Goal: Task Accomplishment & Management: Manage account settings

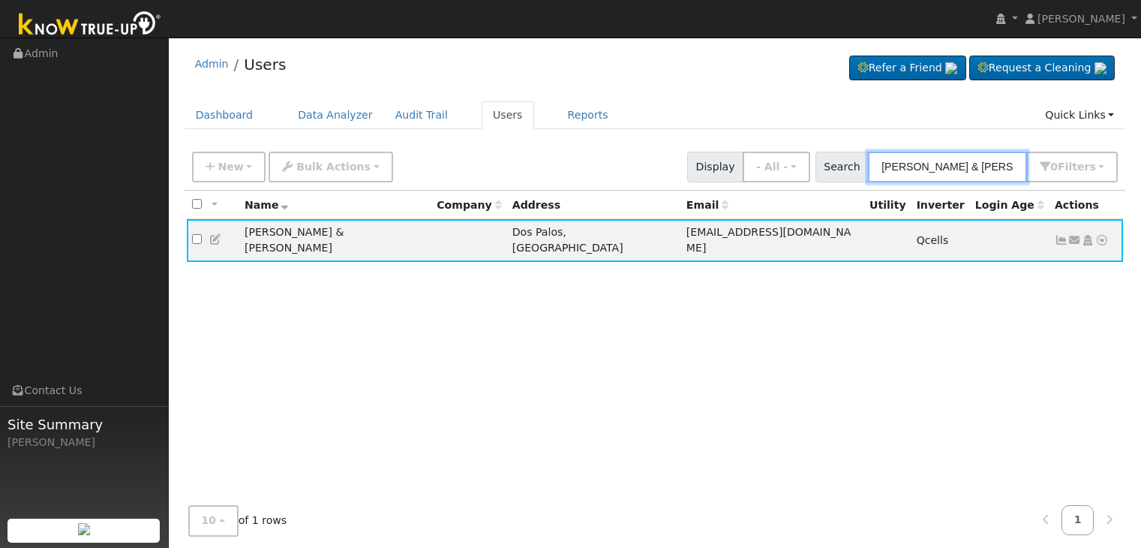
click at [932, 163] on input "[PERSON_NAME] & [PERSON_NAME]" at bounding box center [947, 167] width 159 height 31
paste input "[PERSON_NAME] & [PERSON_NAME]"
type input "[PERSON_NAME] & [PERSON_NAME]"
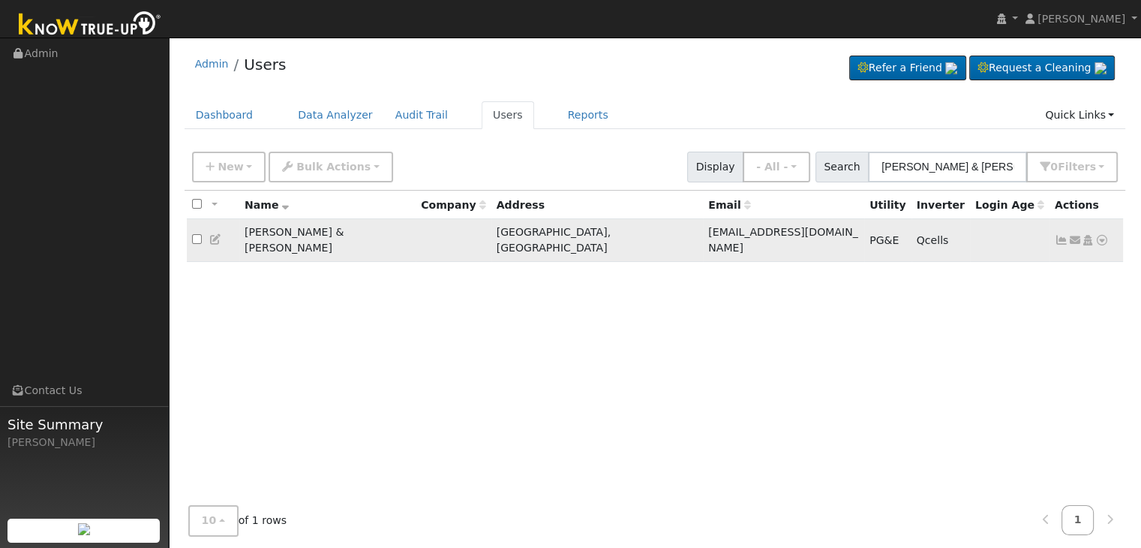
click at [1063, 236] on icon at bounding box center [1062, 240] width 14 height 11
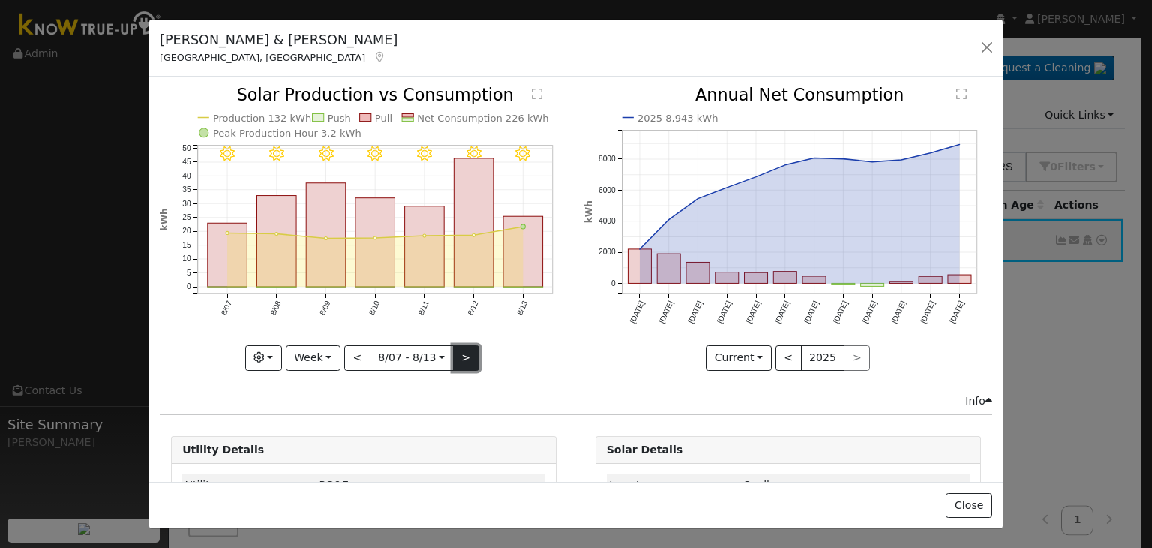
click at [461, 353] on button ">" at bounding box center [466, 358] width 26 height 26
type input "[DATE]"
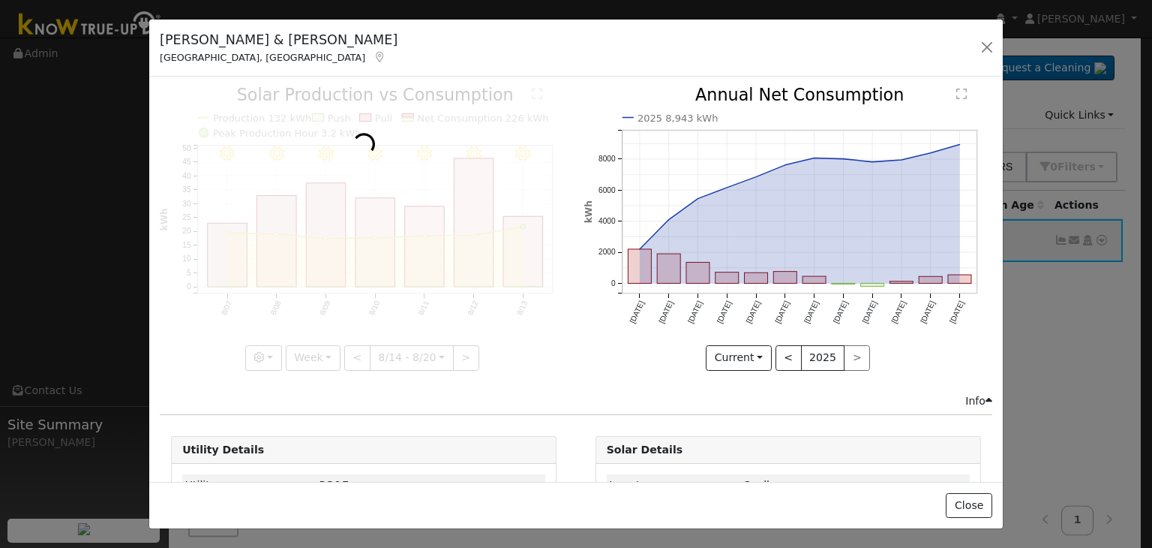
click at [354, 353] on div at bounding box center [364, 228] width 408 height 283
click at [987, 52] on button "button" at bounding box center [987, 47] width 21 height 21
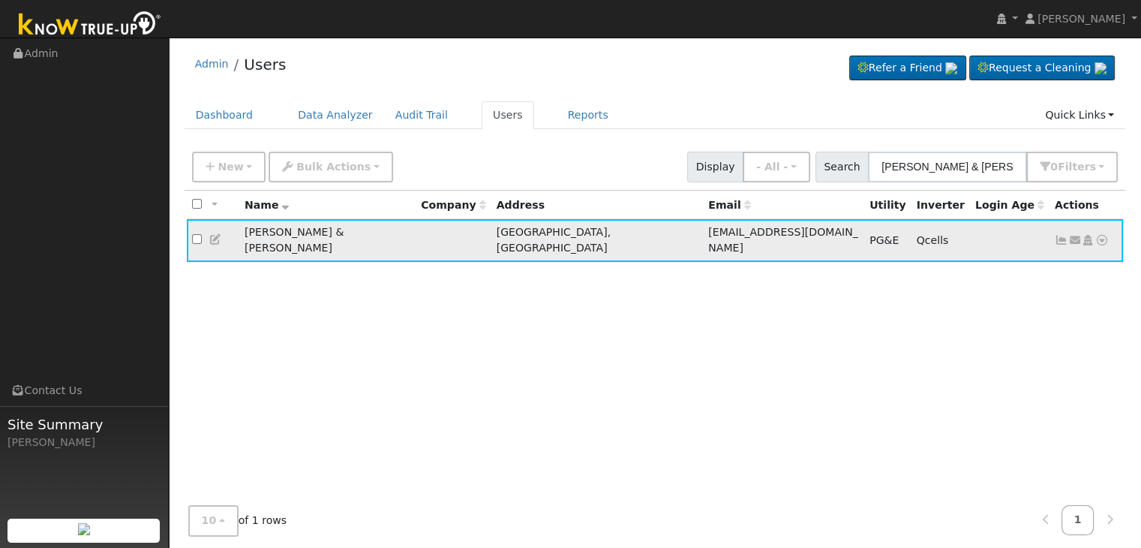
click at [1061, 235] on icon at bounding box center [1062, 240] width 14 height 11
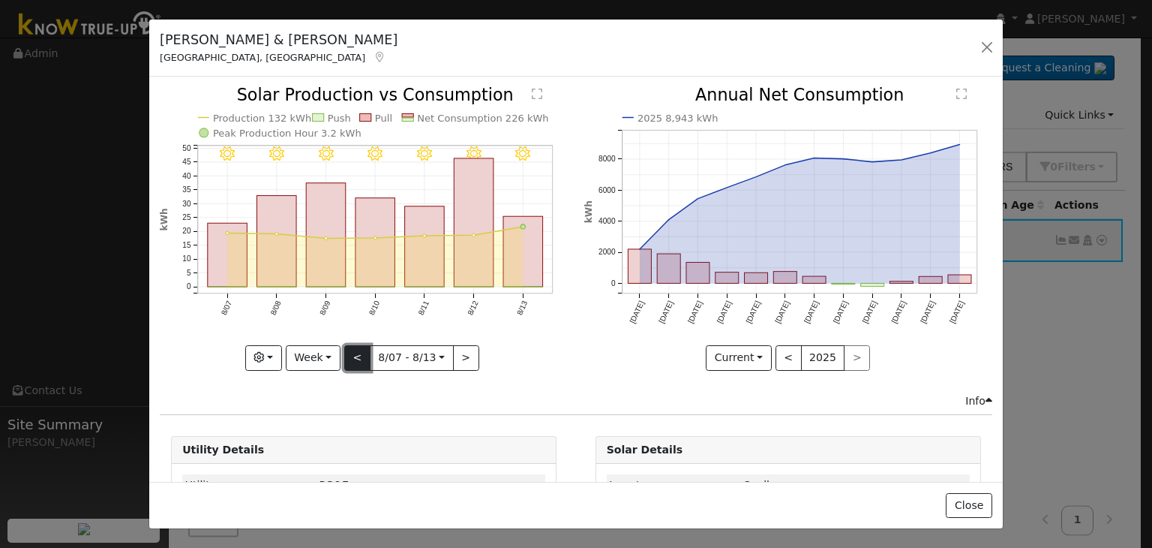
click at [359, 352] on button "<" at bounding box center [357, 358] width 26 height 26
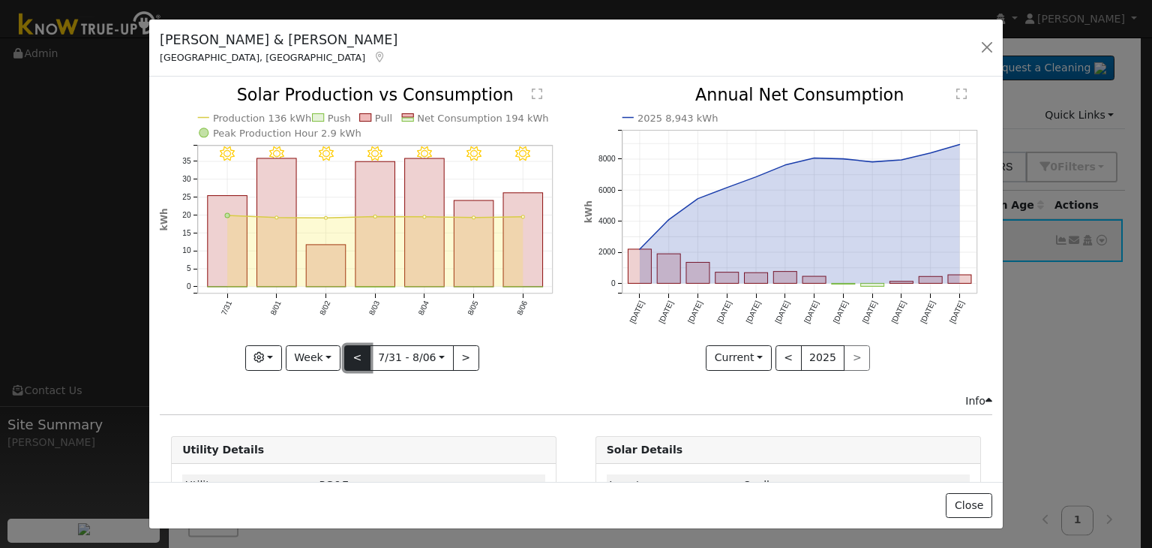
click at [359, 352] on button "<" at bounding box center [357, 358] width 26 height 26
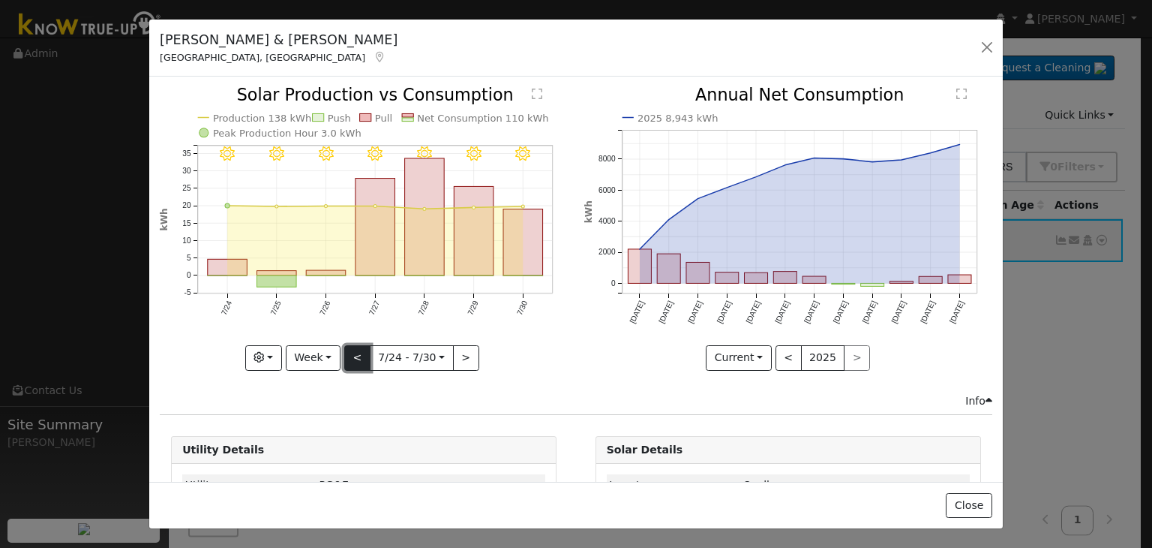
click at [359, 352] on button "<" at bounding box center [357, 358] width 26 height 26
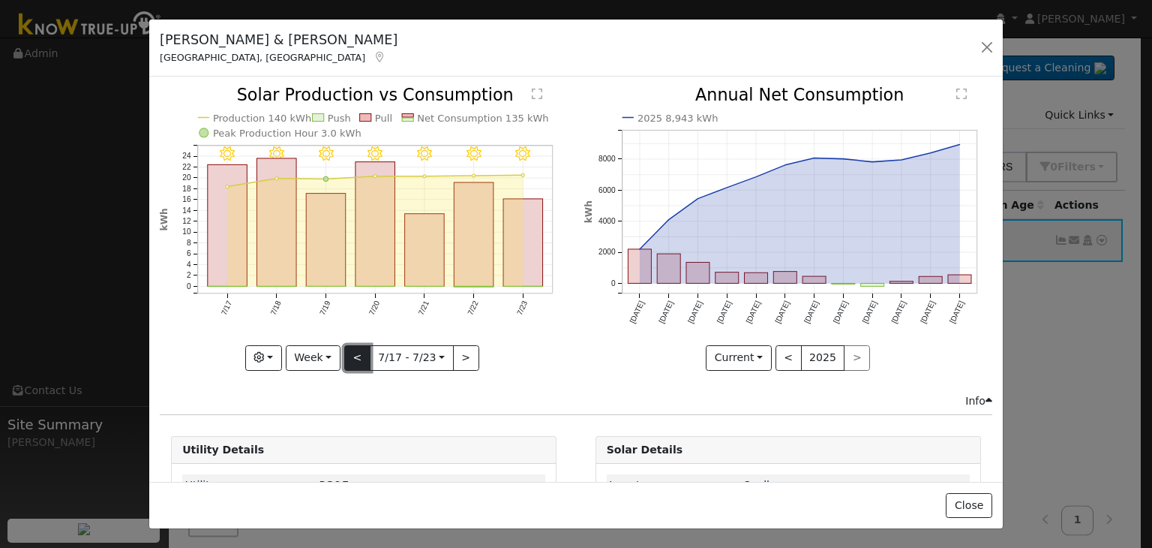
click at [359, 352] on button "<" at bounding box center [357, 358] width 26 height 26
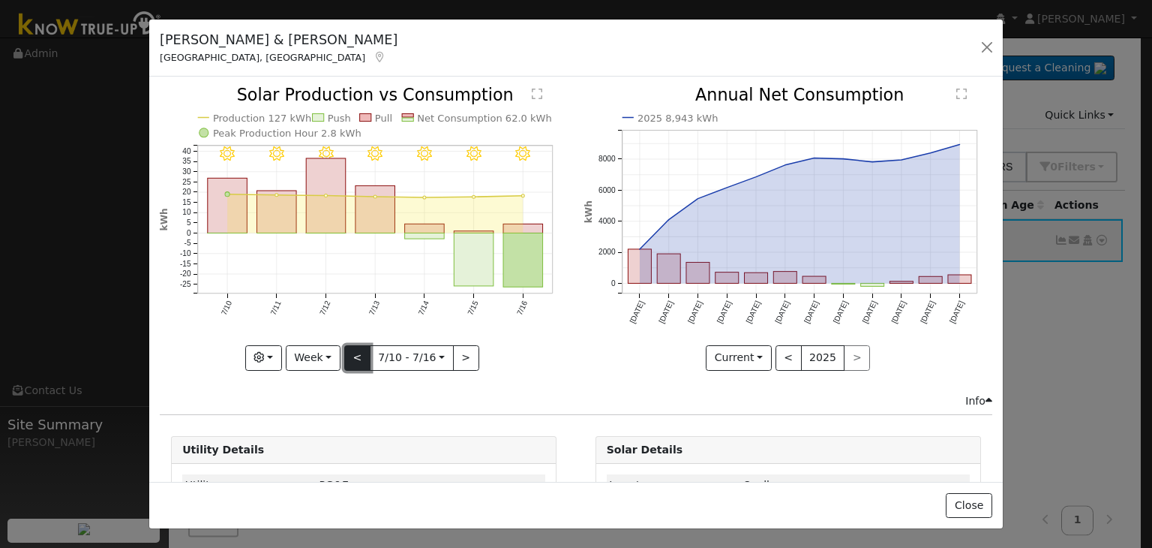
click at [359, 352] on button "<" at bounding box center [357, 358] width 26 height 26
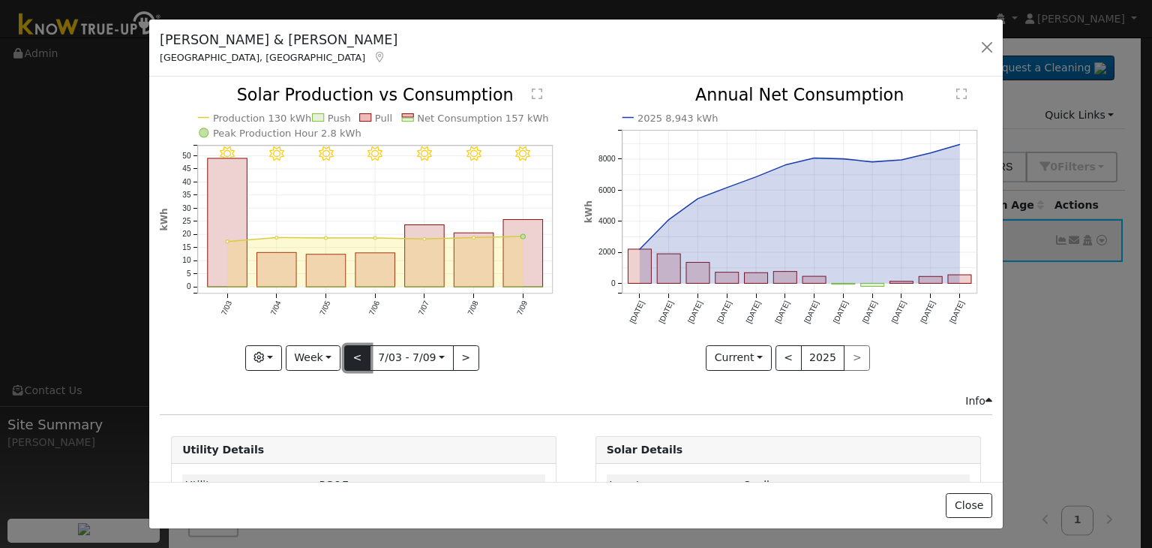
click at [359, 352] on button "<" at bounding box center [357, 358] width 26 height 26
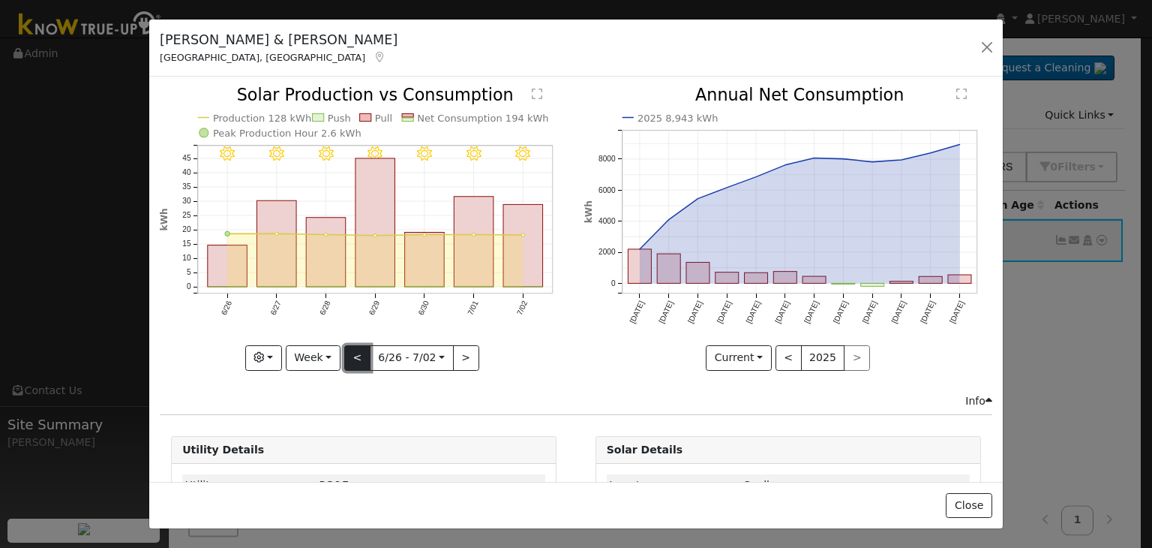
click at [359, 352] on button "<" at bounding box center [357, 358] width 26 height 26
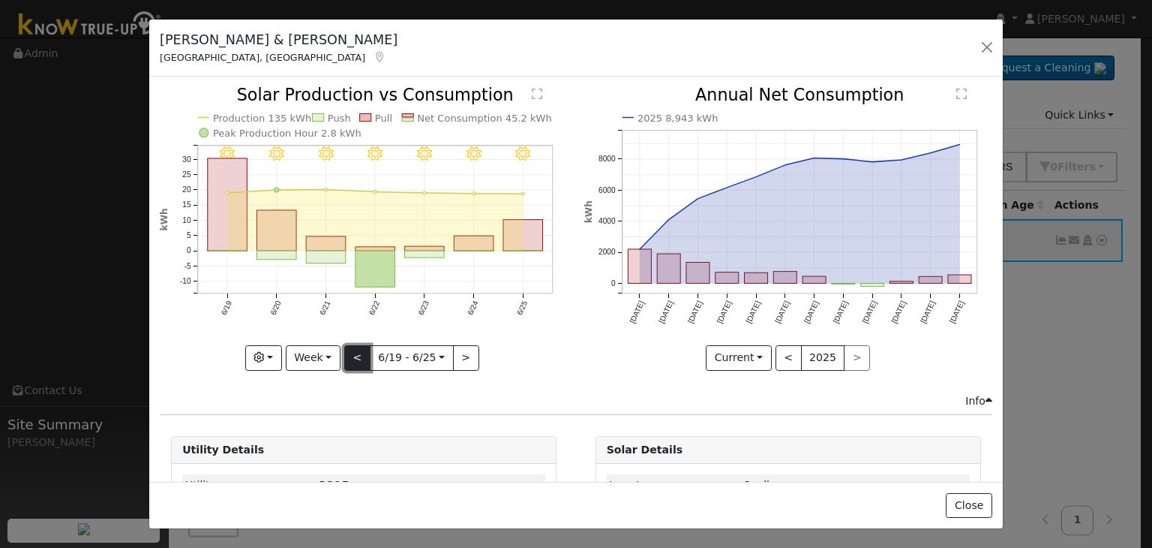
click at [362, 348] on button "<" at bounding box center [357, 358] width 26 height 26
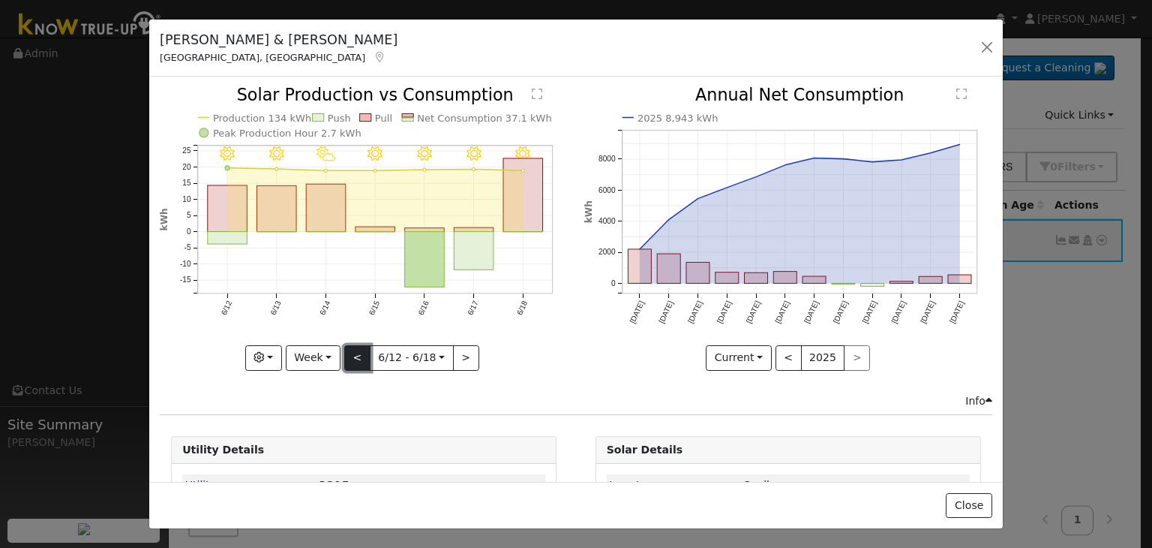
click at [362, 348] on button "<" at bounding box center [357, 358] width 26 height 26
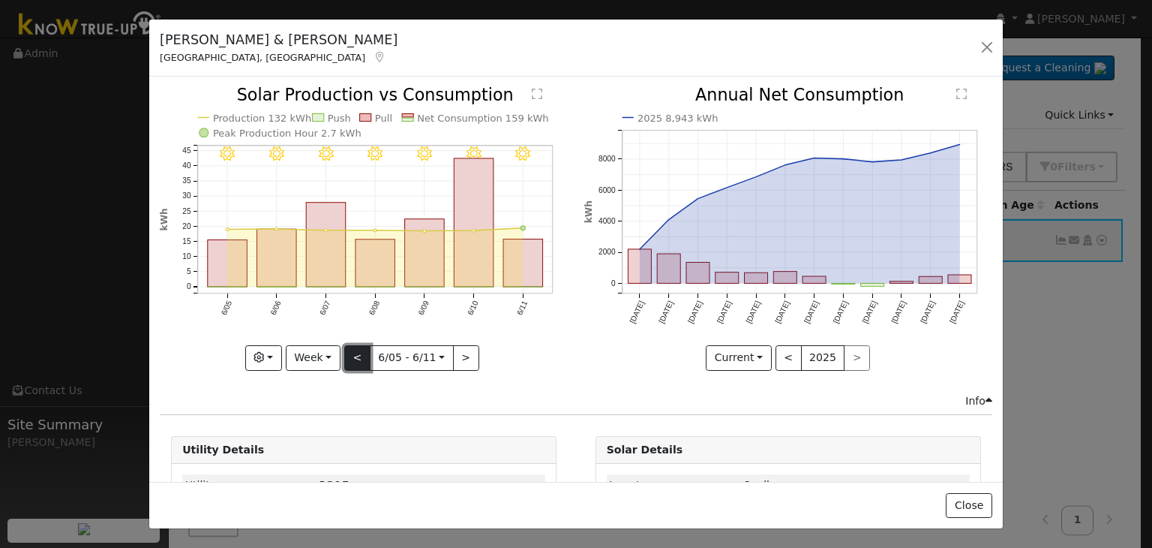
click at [362, 348] on button "<" at bounding box center [357, 358] width 26 height 26
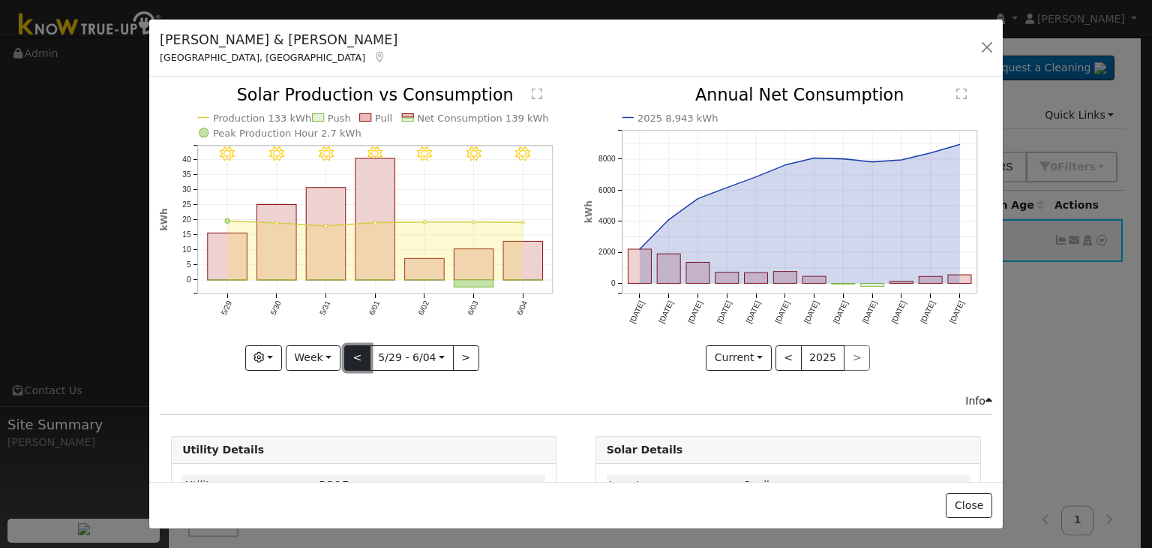
click at [362, 348] on button "<" at bounding box center [357, 358] width 26 height 26
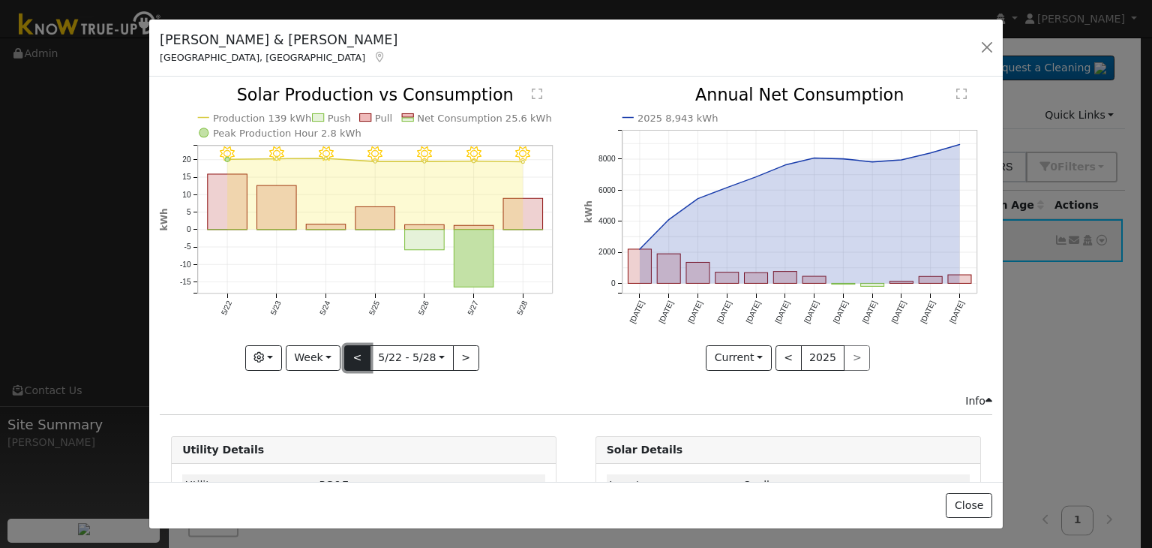
click at [362, 348] on button "<" at bounding box center [357, 358] width 26 height 26
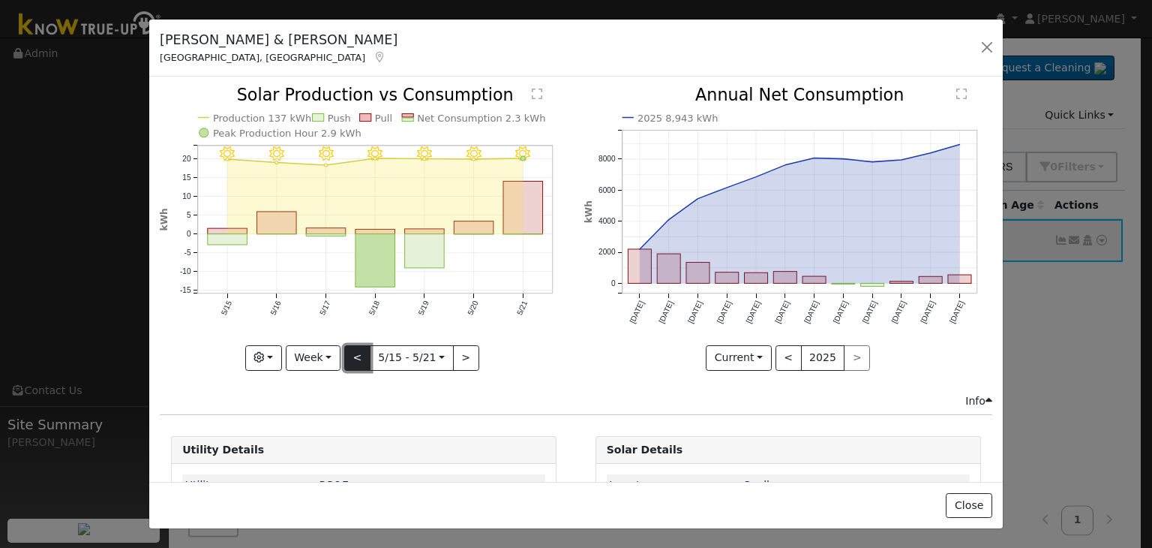
click at [362, 348] on button "<" at bounding box center [357, 358] width 26 height 26
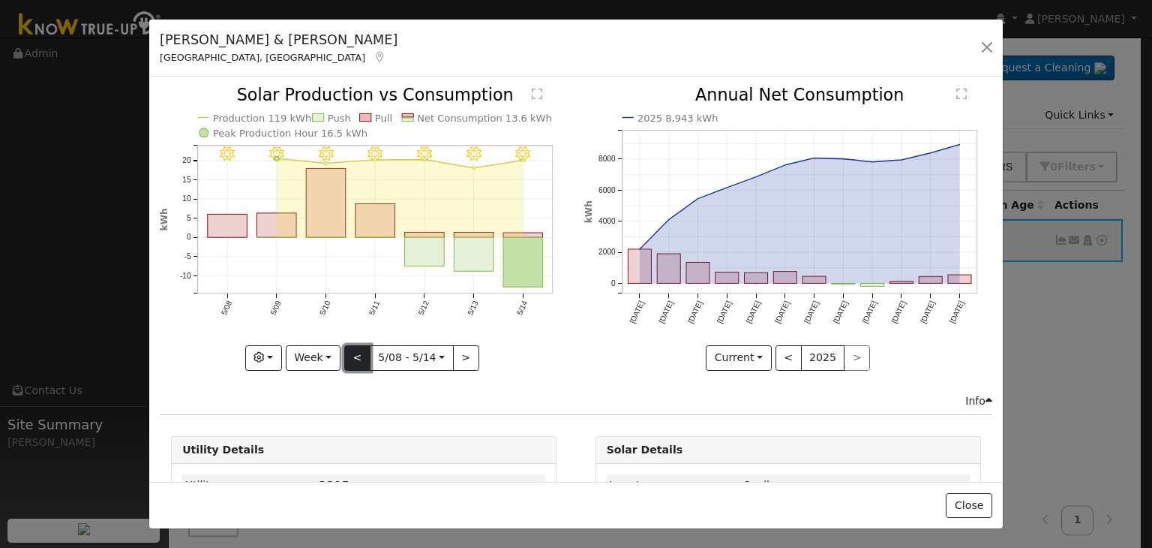
click at [358, 349] on button "<" at bounding box center [357, 358] width 26 height 26
type input "[DATE]"
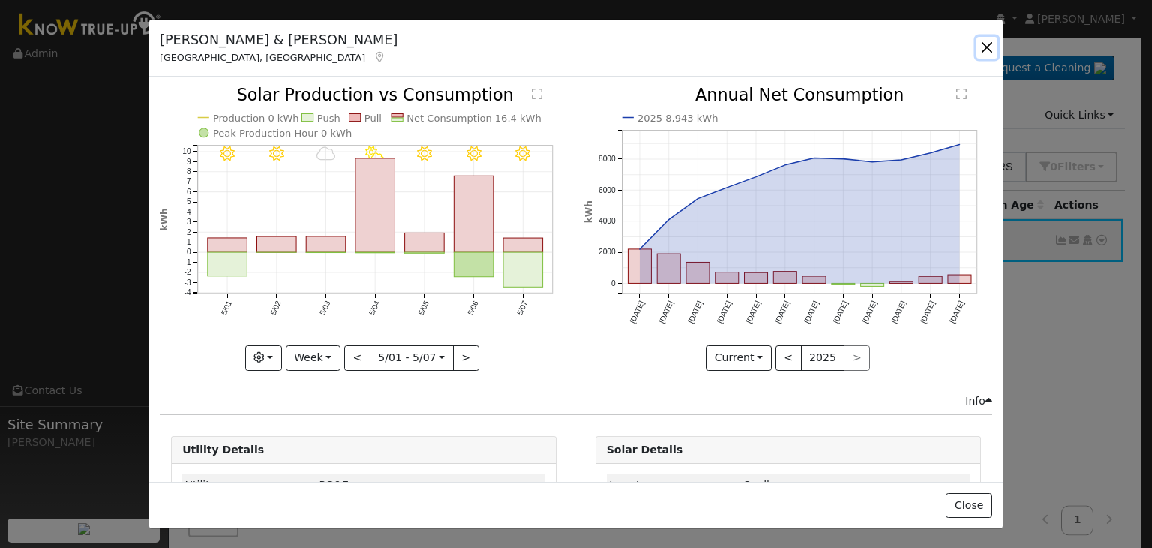
click at [980, 46] on button "button" at bounding box center [987, 47] width 21 height 21
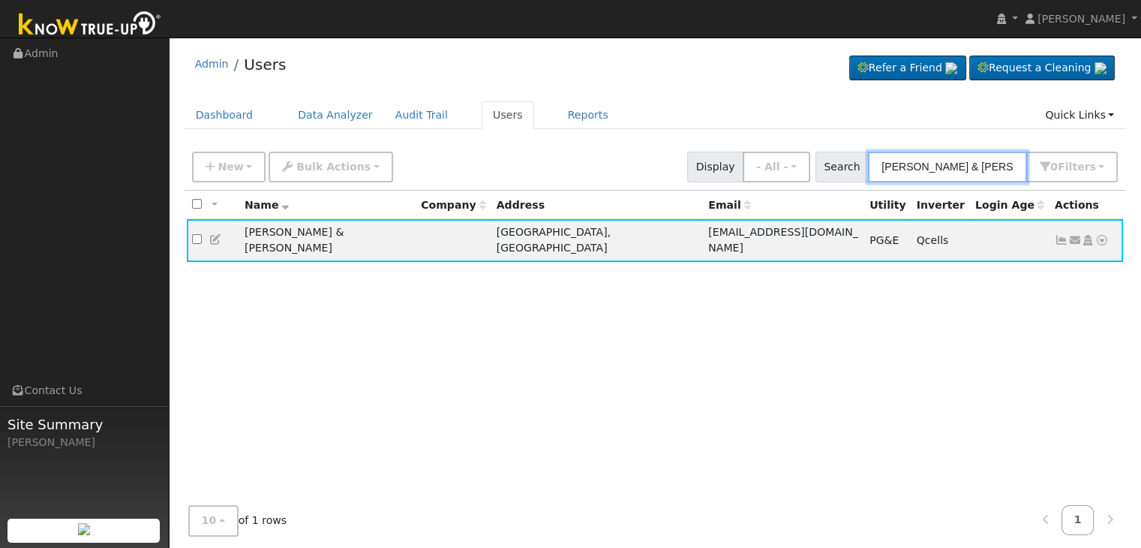
click at [916, 169] on input "[PERSON_NAME] & [PERSON_NAME]" at bounding box center [947, 167] width 159 height 31
paste input "[PERSON_NAME]"
type input "[PERSON_NAME]"
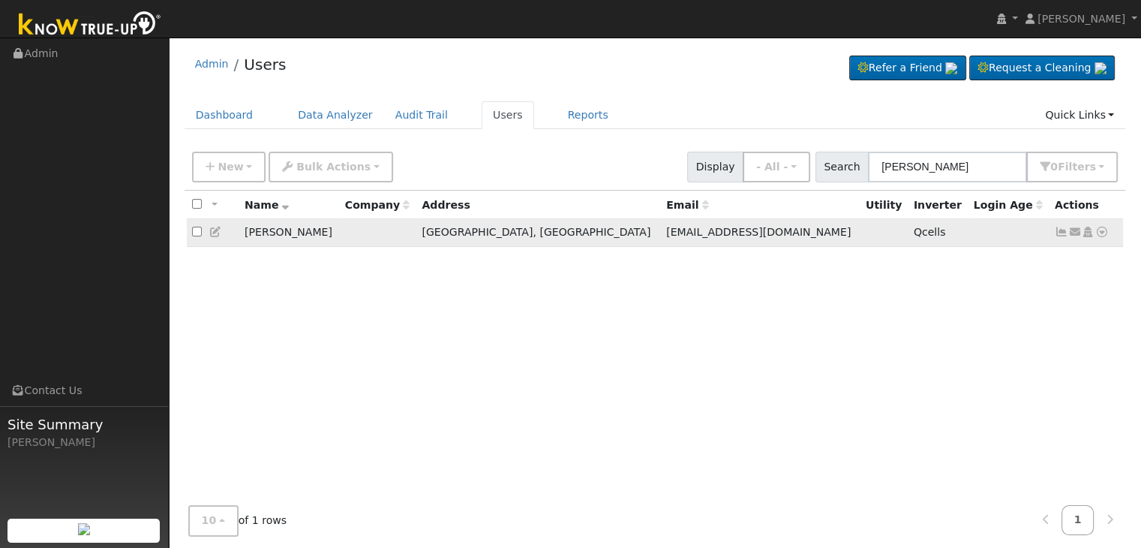
click at [1059, 235] on icon at bounding box center [1062, 232] width 14 height 11
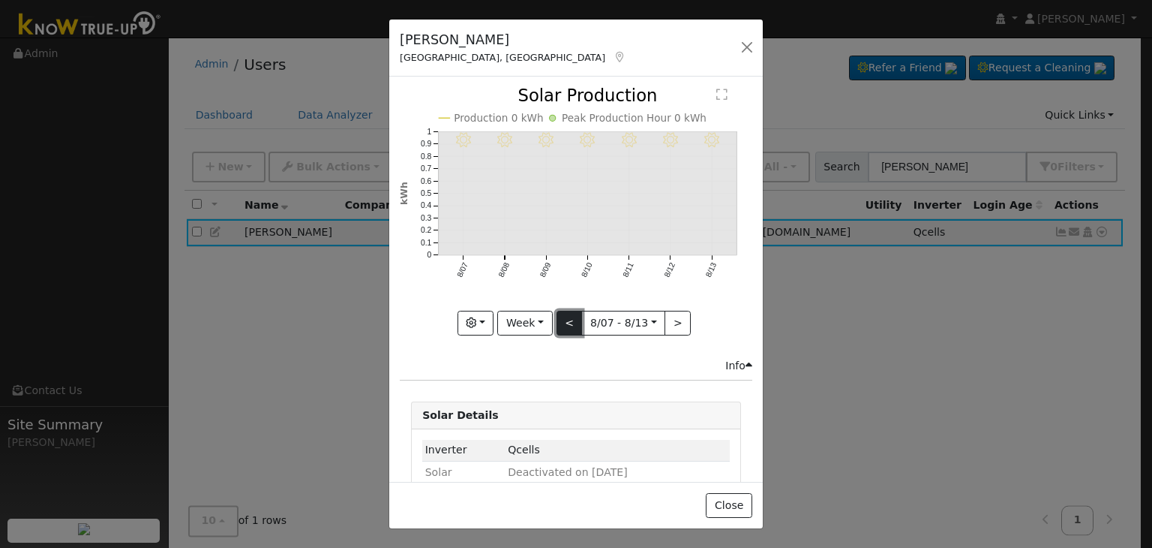
click at [567, 312] on button "<" at bounding box center [570, 324] width 26 height 26
click at [568, 311] on button "<" at bounding box center [570, 324] width 26 height 26
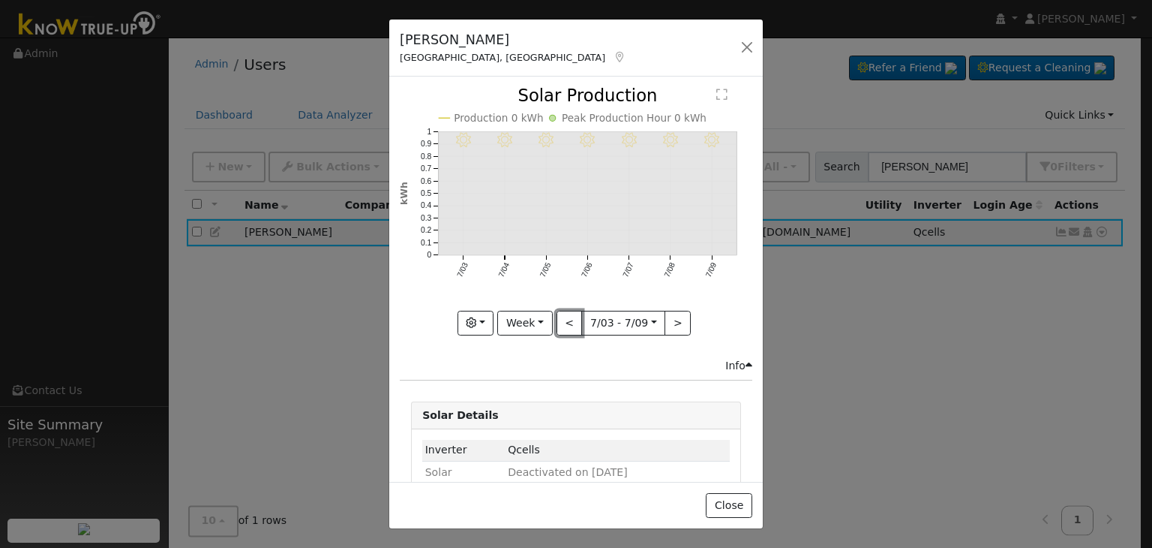
click at [568, 311] on button "<" at bounding box center [570, 324] width 26 height 26
click at [536, 319] on button "Week" at bounding box center [524, 324] width 55 height 26
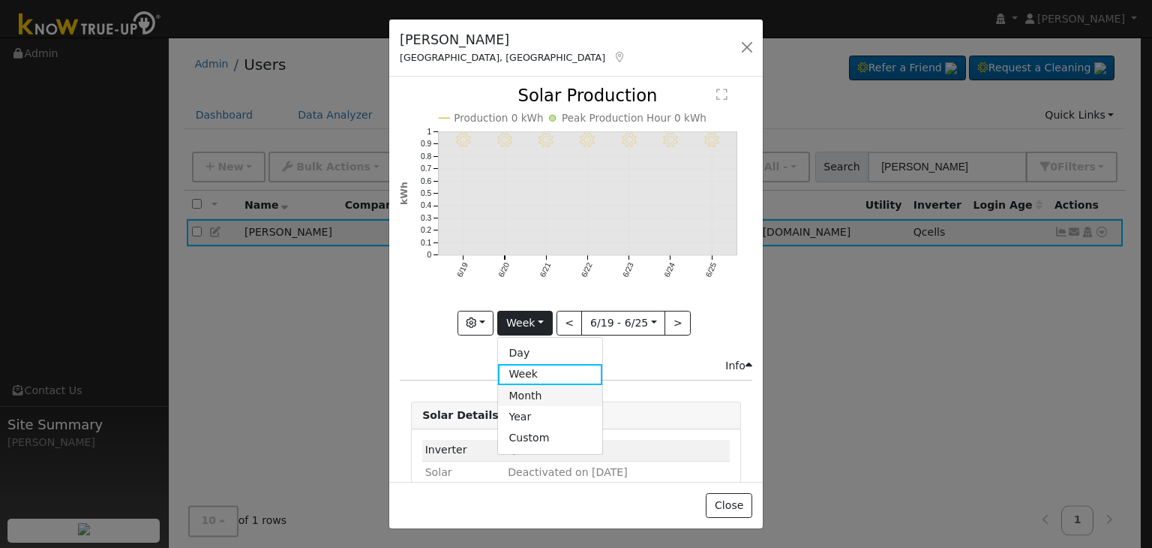
click at [527, 388] on link "Month" at bounding box center [550, 395] width 104 height 21
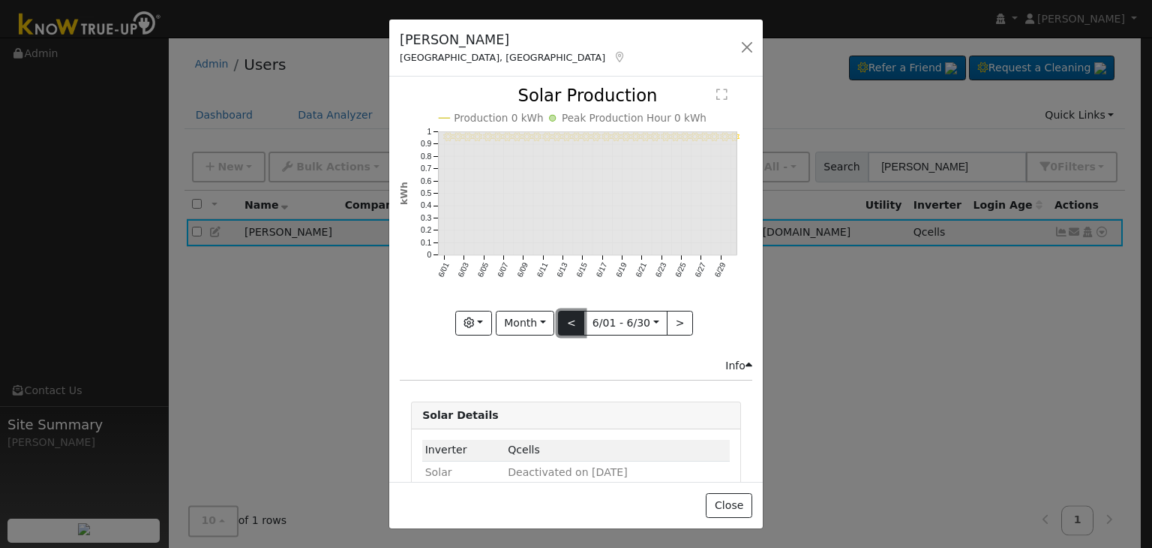
click at [567, 311] on button "<" at bounding box center [571, 324] width 26 height 26
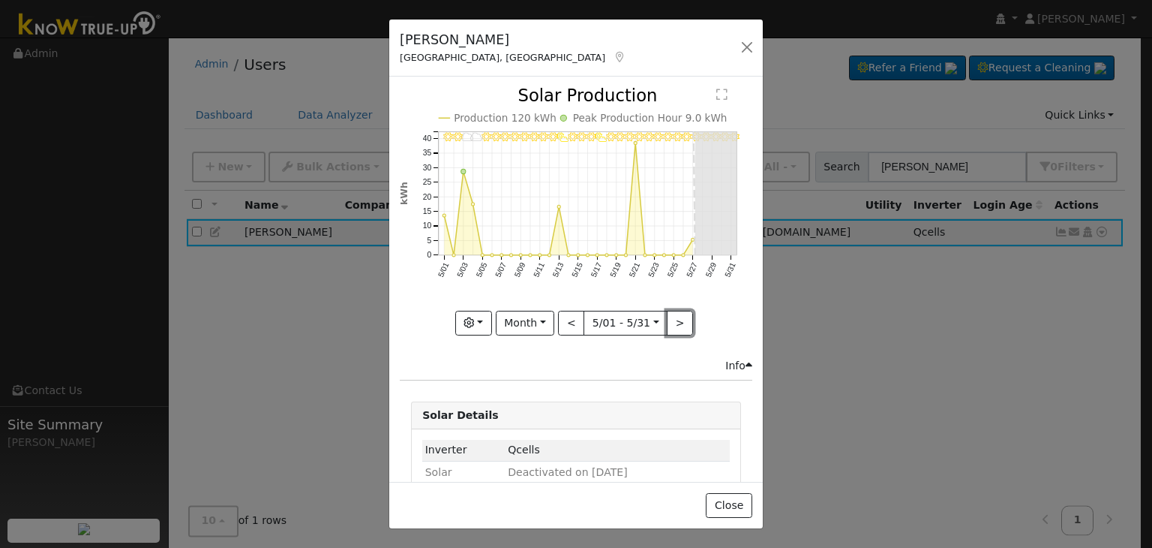
click at [667, 316] on button ">" at bounding box center [680, 324] width 26 height 26
type input "[DATE]"
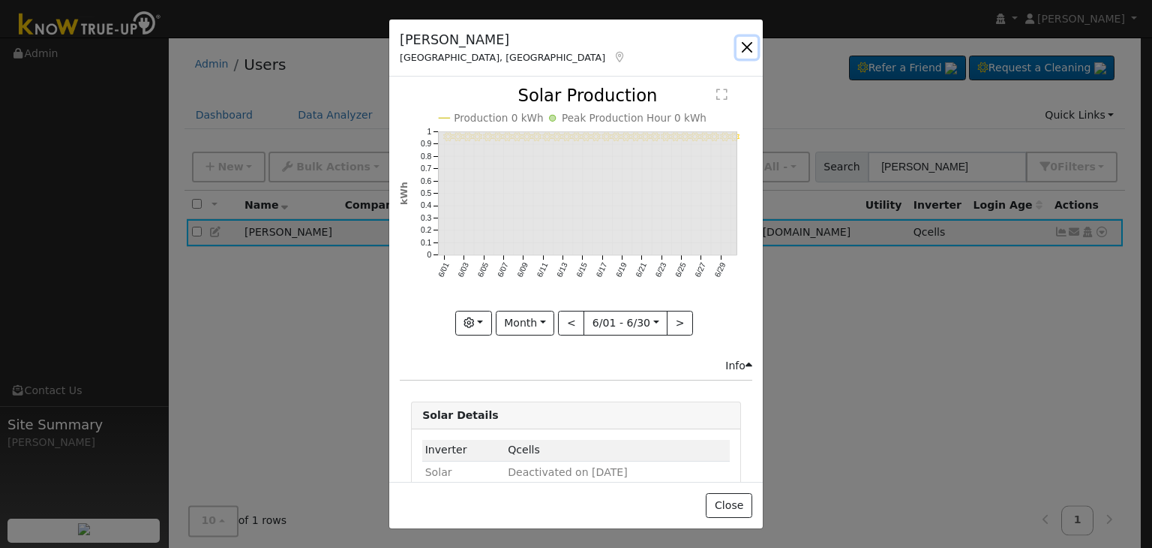
click at [747, 46] on button "button" at bounding box center [747, 47] width 21 height 21
